Goal: Feedback & Contribution: Submit feedback/report problem

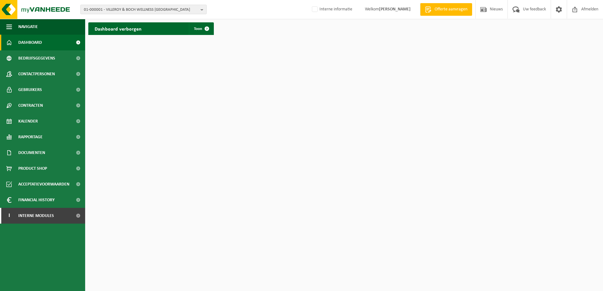
click at [201, 11] on b "button" at bounding box center [204, 9] width 6 height 9
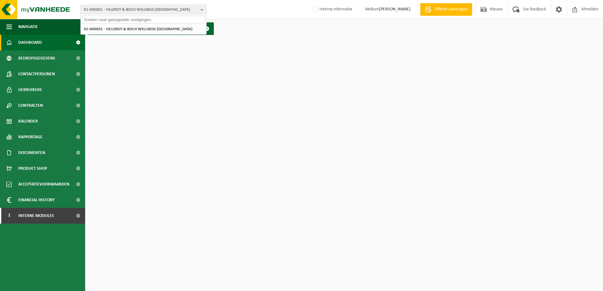
click at [124, 22] on input "text" at bounding box center [143, 20] width 123 height 8
click at [122, 20] on input "text" at bounding box center [143, 20] width 123 height 8
type input "cfmkt sinaii"
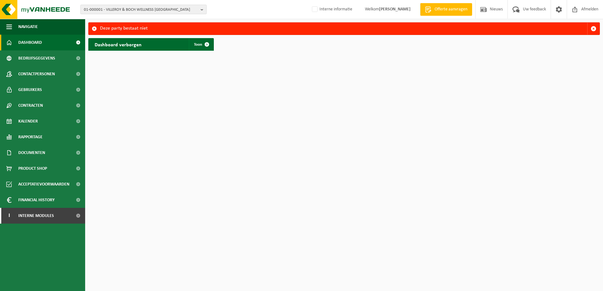
click at [202, 7] on b "button" at bounding box center [204, 9] width 6 height 9
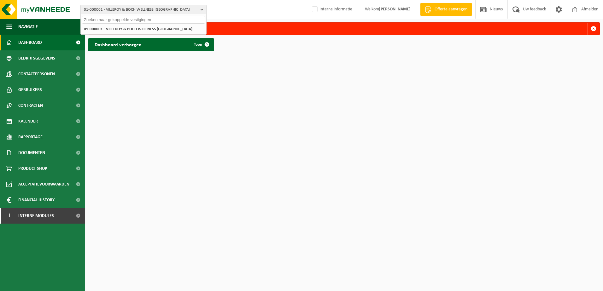
click at [114, 18] on input "text" at bounding box center [143, 20] width 123 height 8
type input "cfmkt sinaai"
click at [122, 26] on span "CFMKT SINAAI" at bounding box center [117, 28] width 24 height 5
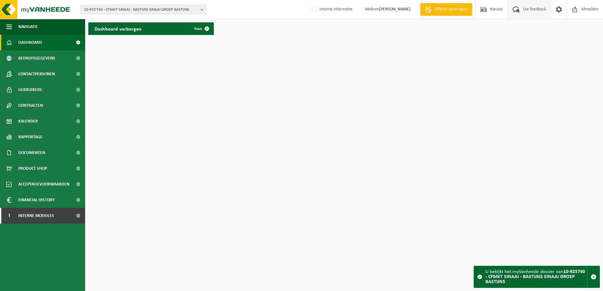
click at [526, 12] on span "Uw feedback" at bounding box center [534, 9] width 26 height 19
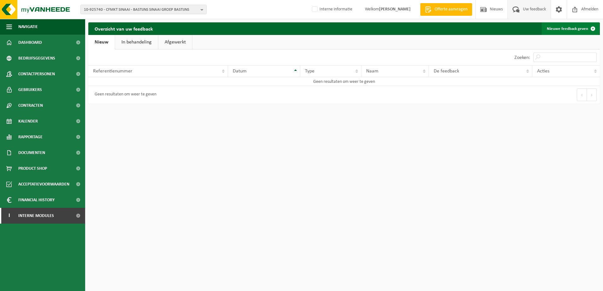
click at [559, 29] on link "Nieuwe feedback geven" at bounding box center [570, 28] width 57 height 13
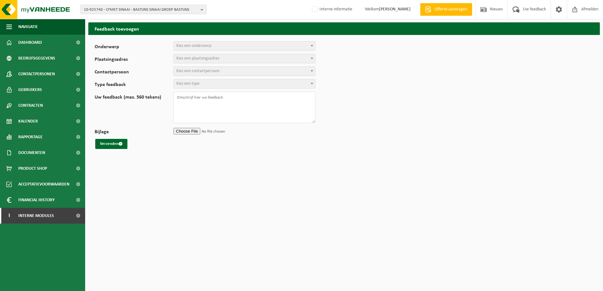
select select
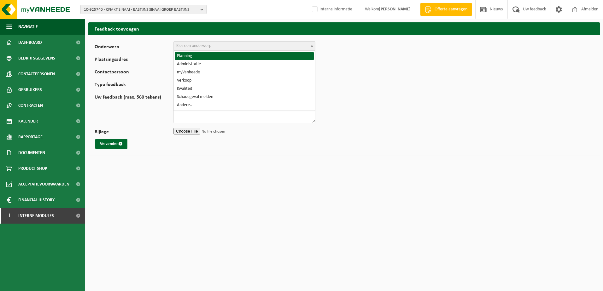
click at [313, 46] on b at bounding box center [312, 46] width 3 height 2
select select "1"
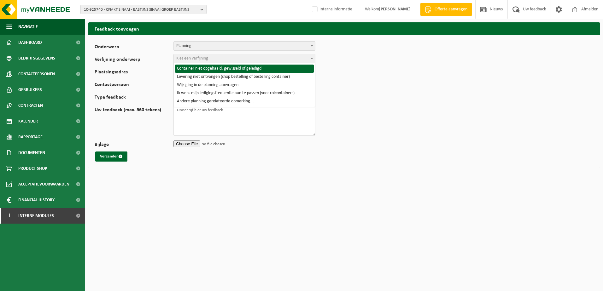
click at [311, 58] on b at bounding box center [312, 59] width 3 height 2
select select "2"
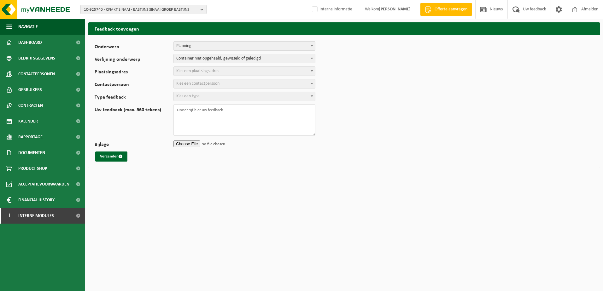
click at [312, 70] on span at bounding box center [312, 71] width 6 height 8
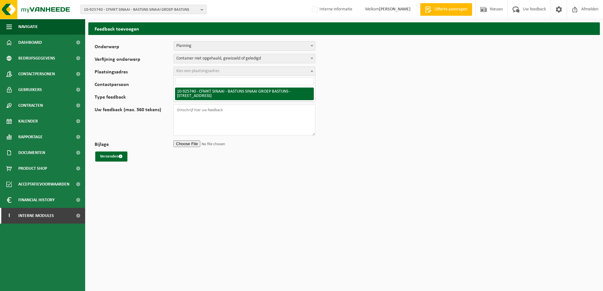
select select "132033"
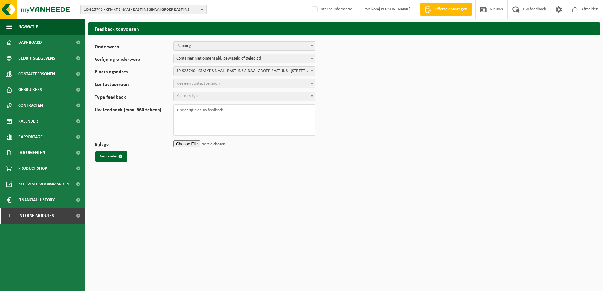
click at [311, 84] on b at bounding box center [312, 84] width 3 height 2
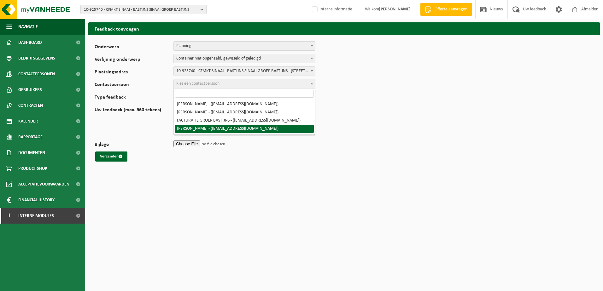
select select "97639"
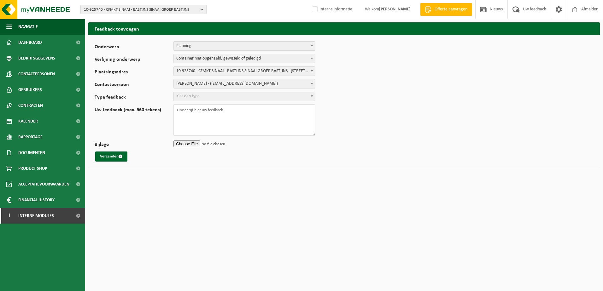
click at [311, 96] on b at bounding box center [312, 97] width 3 height 2
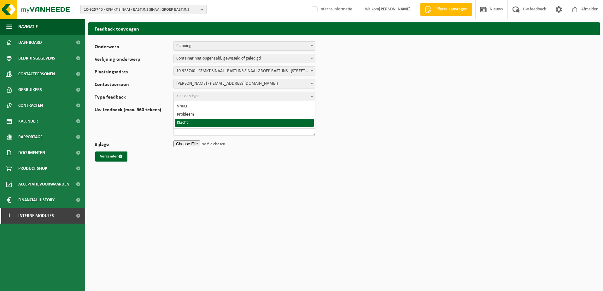
select select "COM"
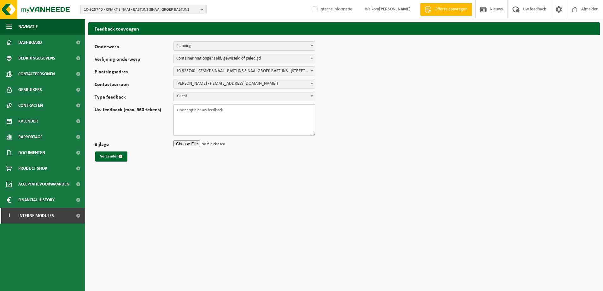
click at [185, 113] on textarea "Uw feedback (max. 560 tekens)" at bounding box center [244, 120] width 142 height 32
click at [235, 115] on textarea "Vorige week 2 boxen niet gewisseld Deze week, gisteren gedepneerd indie zin dat…" at bounding box center [244, 120] width 142 height 32
click at [282, 114] on textarea "Vorige week 2 boxen niet gewisseld Deze week, gisteren gedepneerd in die zin da…" at bounding box center [244, 120] width 142 height 32
click at [221, 114] on textarea "Vorige week 2 boxen niet gewisseld Deze week, gisteren gedepneerd in die zin da…" at bounding box center [244, 120] width 142 height 32
click at [198, 115] on textarea "Vorige week 2 boxen niet gewisseld Deze week, gisteren gedepaneerd in die zin d…" at bounding box center [244, 120] width 142 height 32
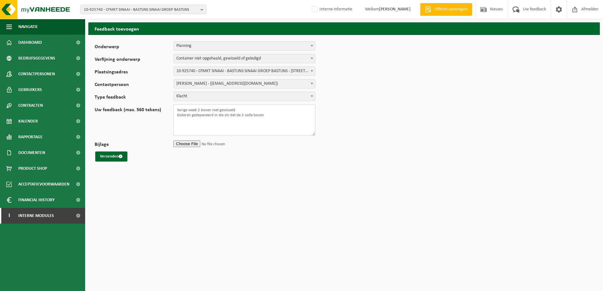
click at [269, 114] on textarea "Vorige week 2 boxen niet gewisseld Gisteren gedepaneerd in die zin dat de 2 vol…" at bounding box center [244, 120] width 142 height 32
click at [309, 116] on textarea "Vorige week 2 boxen niet gewisseld [PERSON_NAME] gedepaneerd in die zin dat de …" at bounding box center [244, 120] width 142 height 32
click at [256, 120] on textarea "Vorige week 2 boxen niet gewisseld Gisteren gedepaneerd in die zin dat de 2 vol…" at bounding box center [244, 120] width 142 height 32
click at [233, 127] on textarea "Vorige week 2 boxen niet gewisseld Gisteren gedepaneerd in die zin dat de 2 vol…" at bounding box center [244, 120] width 142 height 32
click at [220, 126] on textarea "Vorige week 2 boxen niet gewisseld Gisteren gedepaneerd in die zin dat de 2 vol…" at bounding box center [244, 120] width 142 height 32
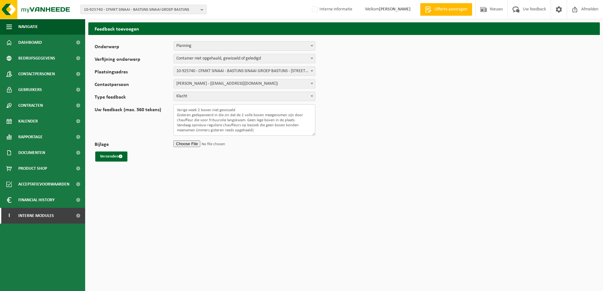
click at [257, 130] on textarea "Vorige week 2 boxen niet gewisseld Gisteren gedepaneerd in die zin dat de 2 vol…" at bounding box center [244, 120] width 142 height 32
type textarea "Vorige week 2 boxen niet gewisseld Gisteren gedepaneerd in die zin dat de 2 vol…"
click at [107, 157] on button "Verzenden" at bounding box center [111, 157] width 32 height 10
